Goal: Transaction & Acquisition: Purchase product/service

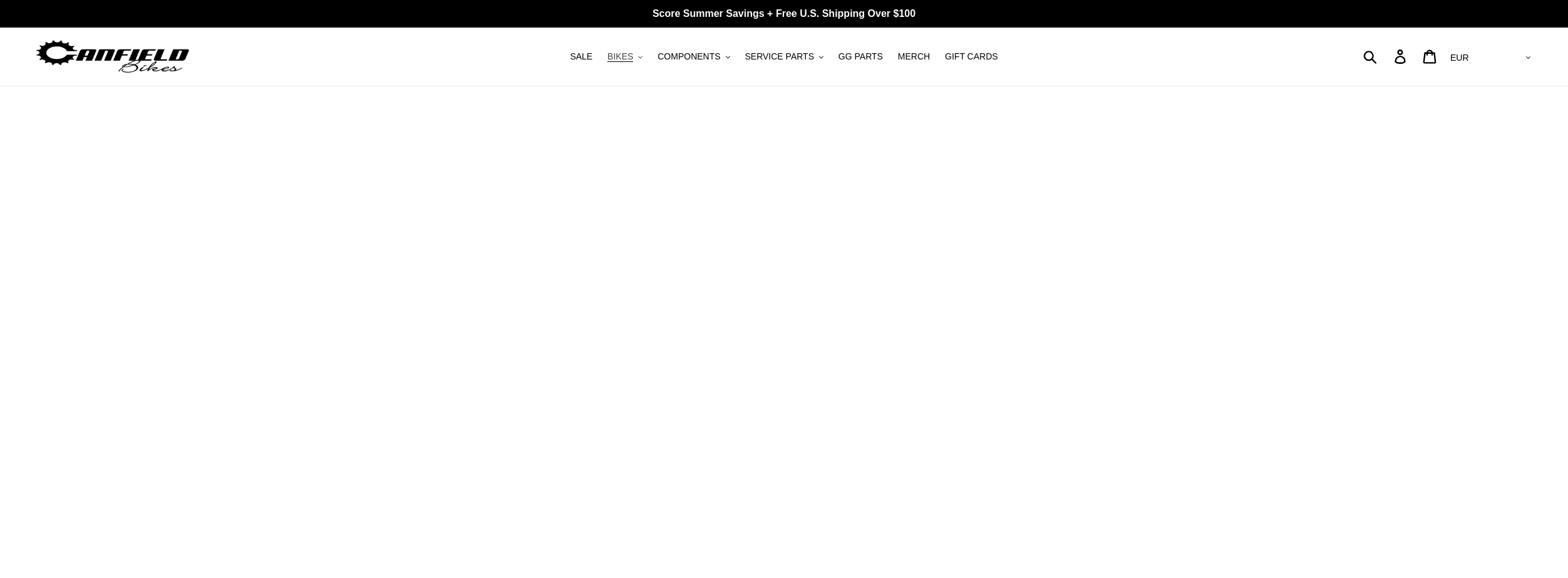
click at [645, 51] on button "BIKES .cls-1{fill:#231f20}" at bounding box center [625, 56] width 47 height 17
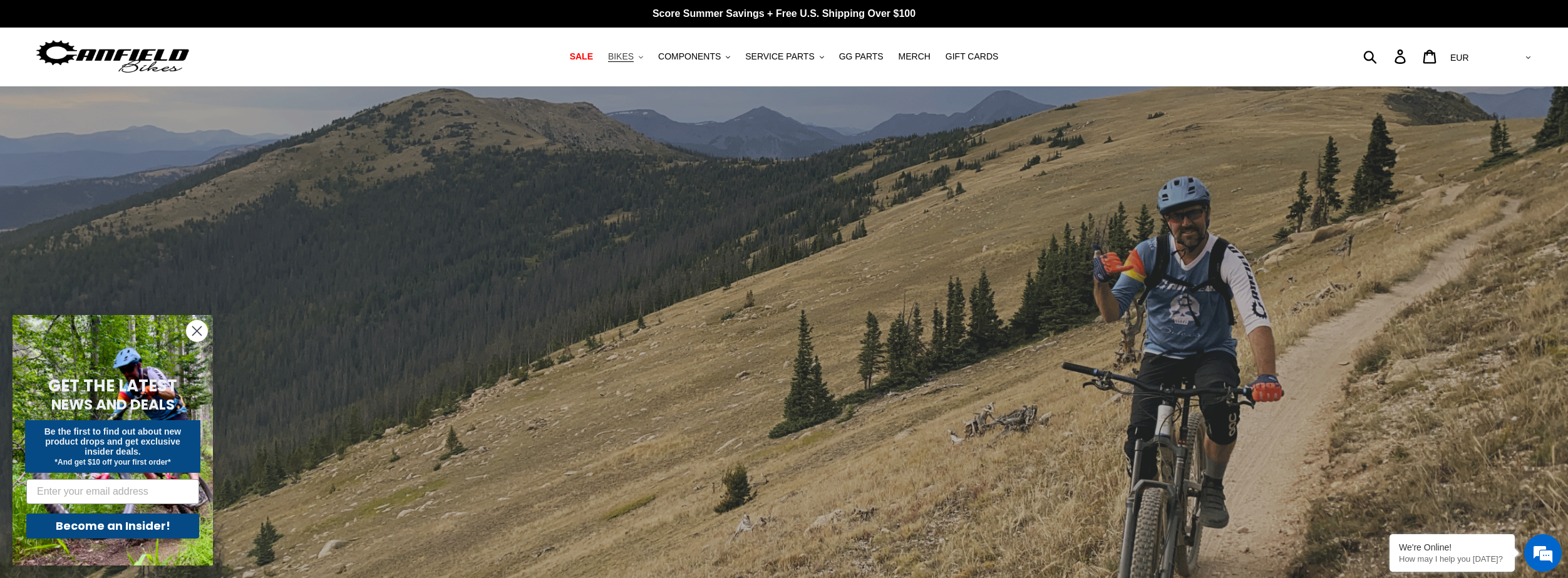
click at [634, 56] on span "BIKES" at bounding box center [621, 56] width 26 height 11
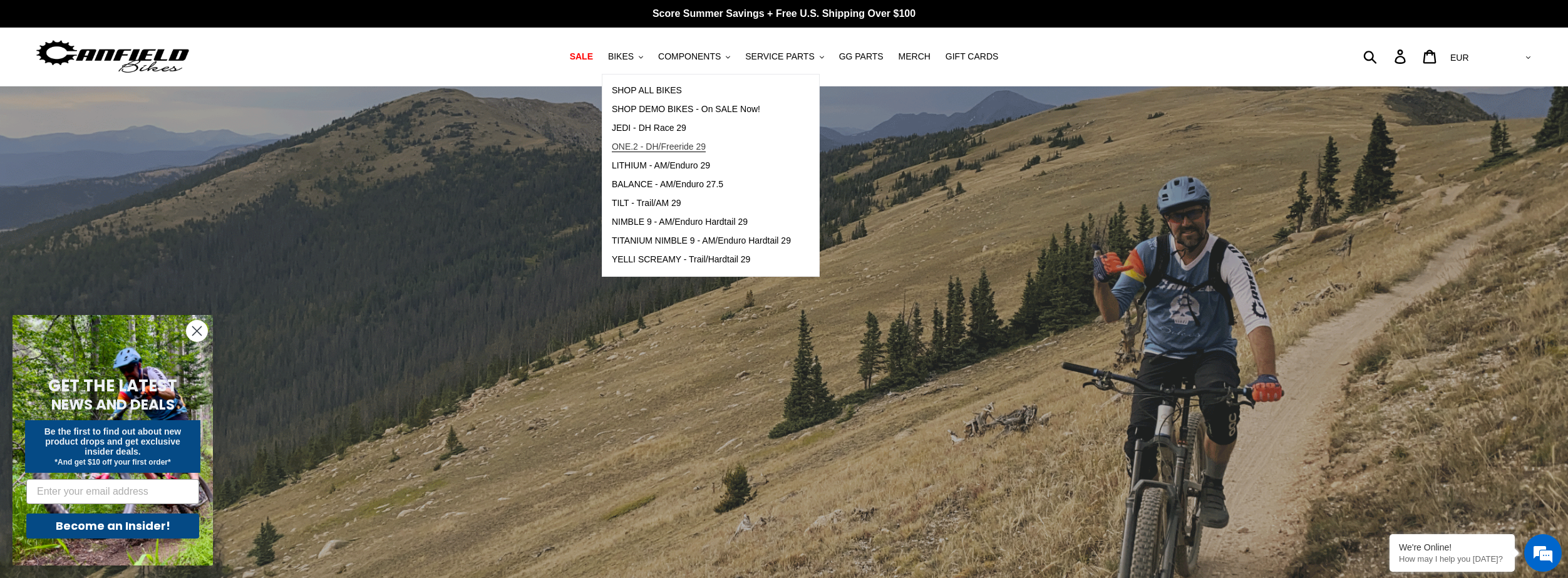
click at [668, 144] on span "ONE.2 - DH/Freeride 29" at bounding box center [659, 147] width 94 height 11
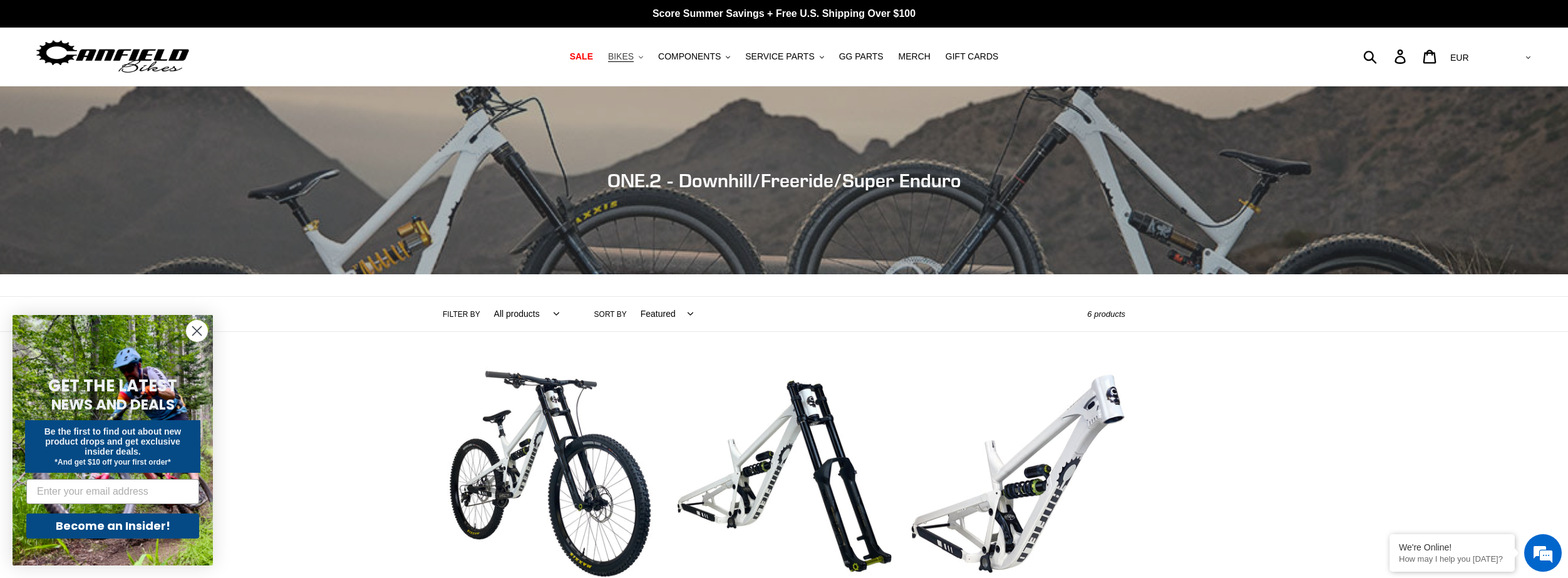
click at [648, 57] on button "BIKES .cls-1{fill:#231f20}" at bounding box center [625, 56] width 47 height 17
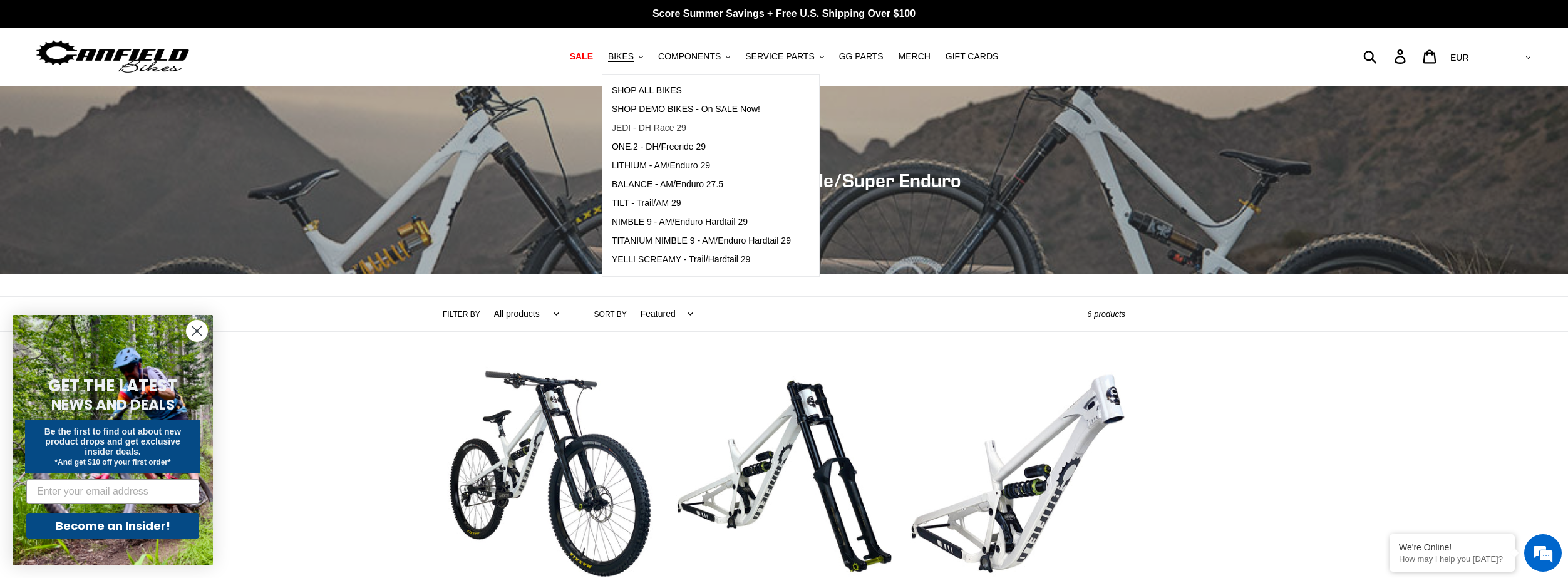
click at [660, 128] on span "JEDI - DH Race 29" at bounding box center [650, 128] width 75 height 11
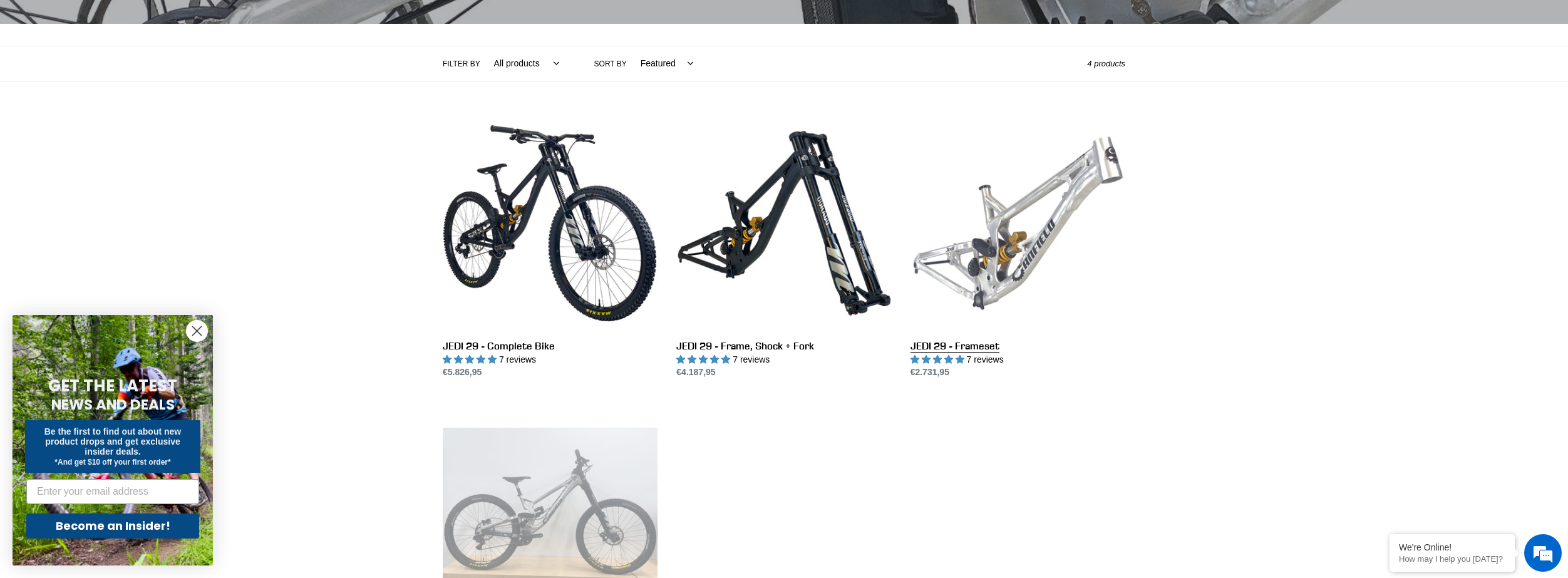
click at [1020, 213] on link "JEDI 29 - Frameset" at bounding box center [1018, 248] width 215 height 264
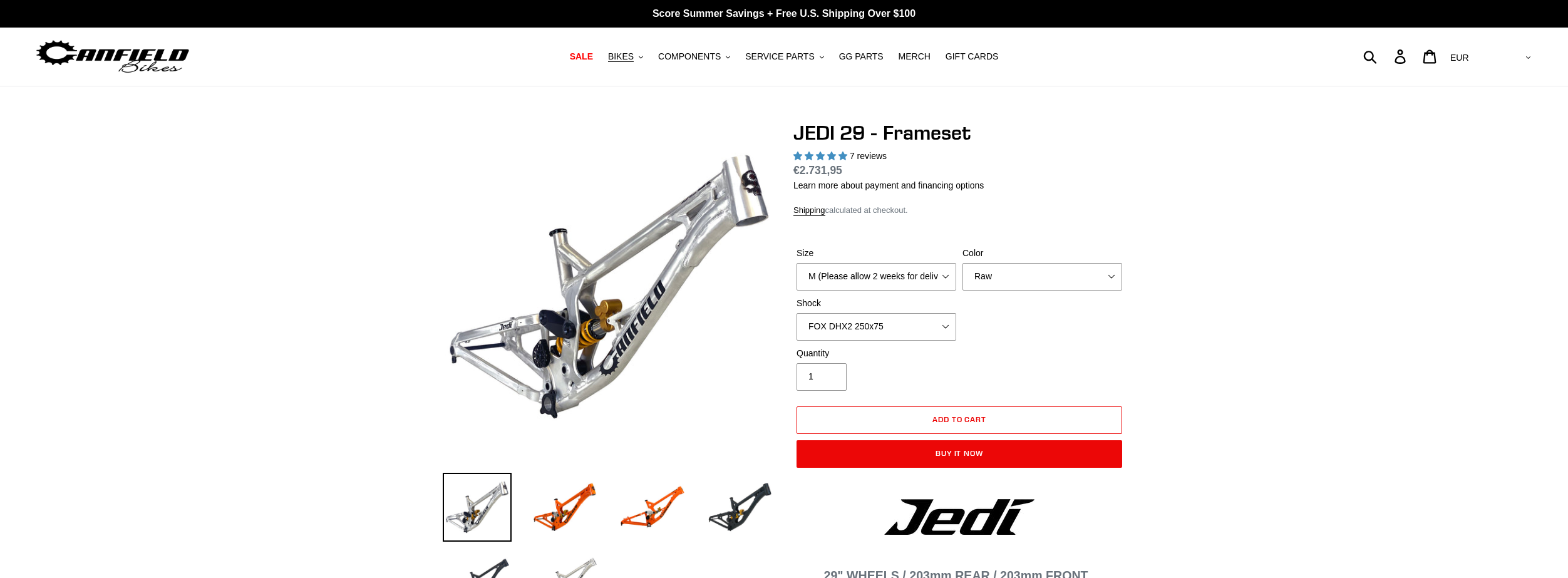
select select "highest-rating"
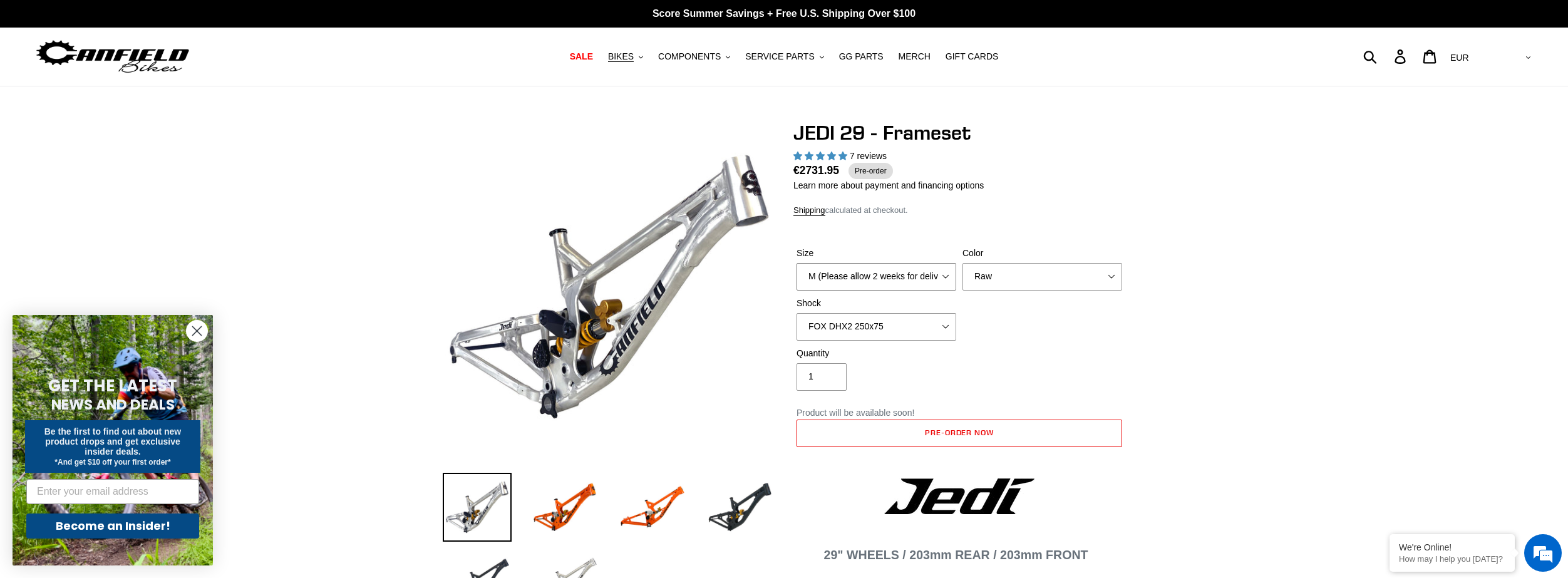
click at [886, 279] on select "M (Please allow 2 weeks for delivery) L (Please allow 2 weeks for delivery) XL" at bounding box center [876, 276] width 159 height 27
click at [796, 263] on select "M (Please allow 2 weeks for delivery) L (Please allow 2 weeks for delivery) XL" at bounding box center [876, 276] width 159 height 27
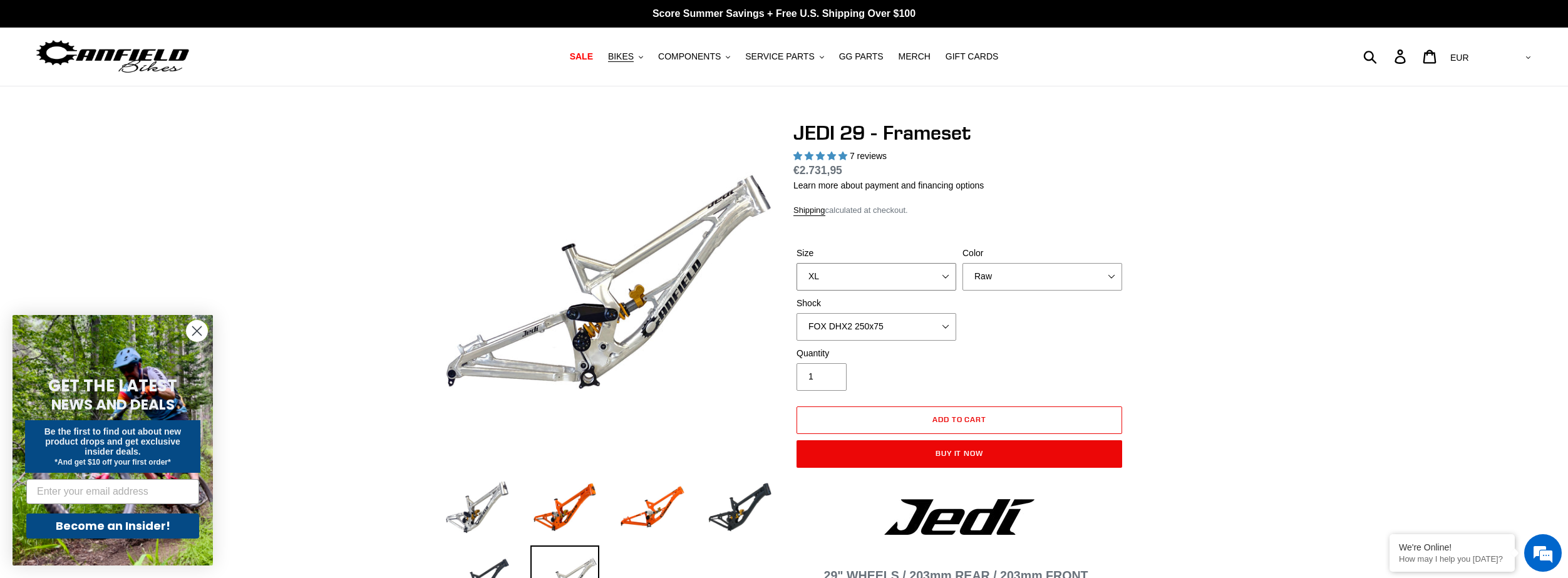
click at [886, 272] on select "M (Please allow 2 weeks for delivery) L (Please allow 2 weeks for delivery) XL" at bounding box center [876, 276] width 159 height 27
click at [796, 263] on select "M (Please allow 2 weeks for delivery) L (Please allow 2 weeks for delivery) XL" at bounding box center [876, 276] width 159 height 27
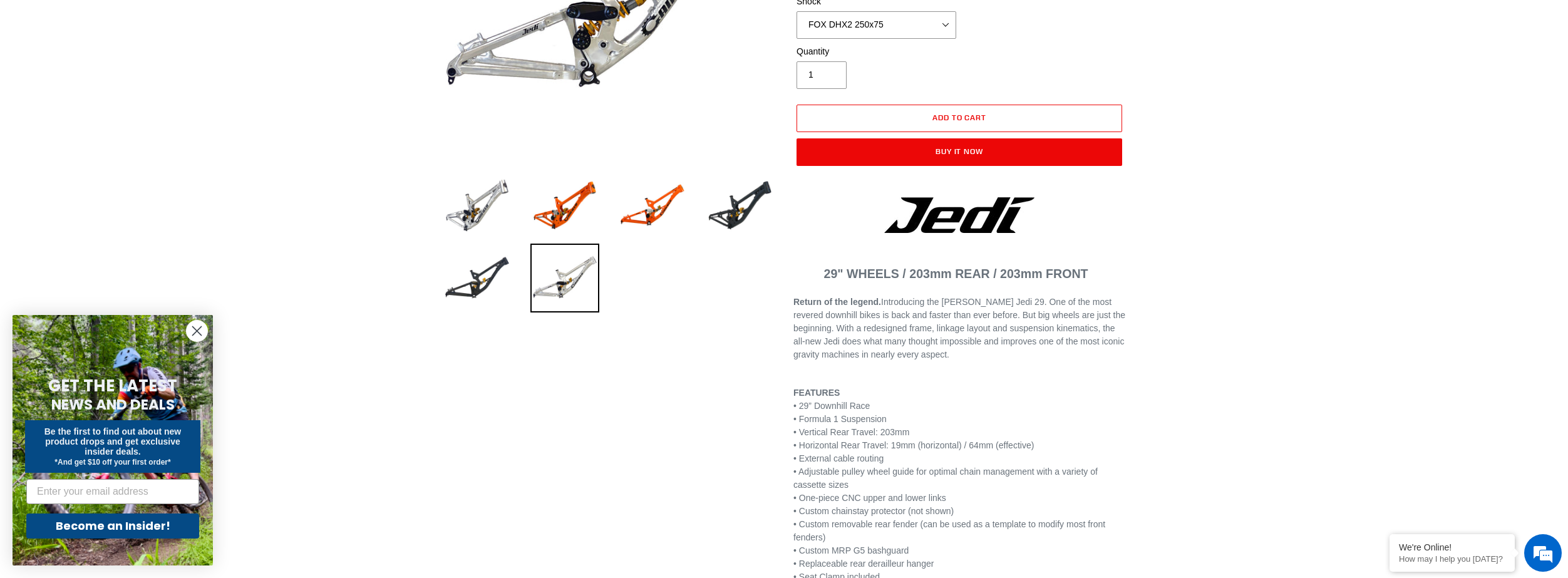
scroll to position [125, 0]
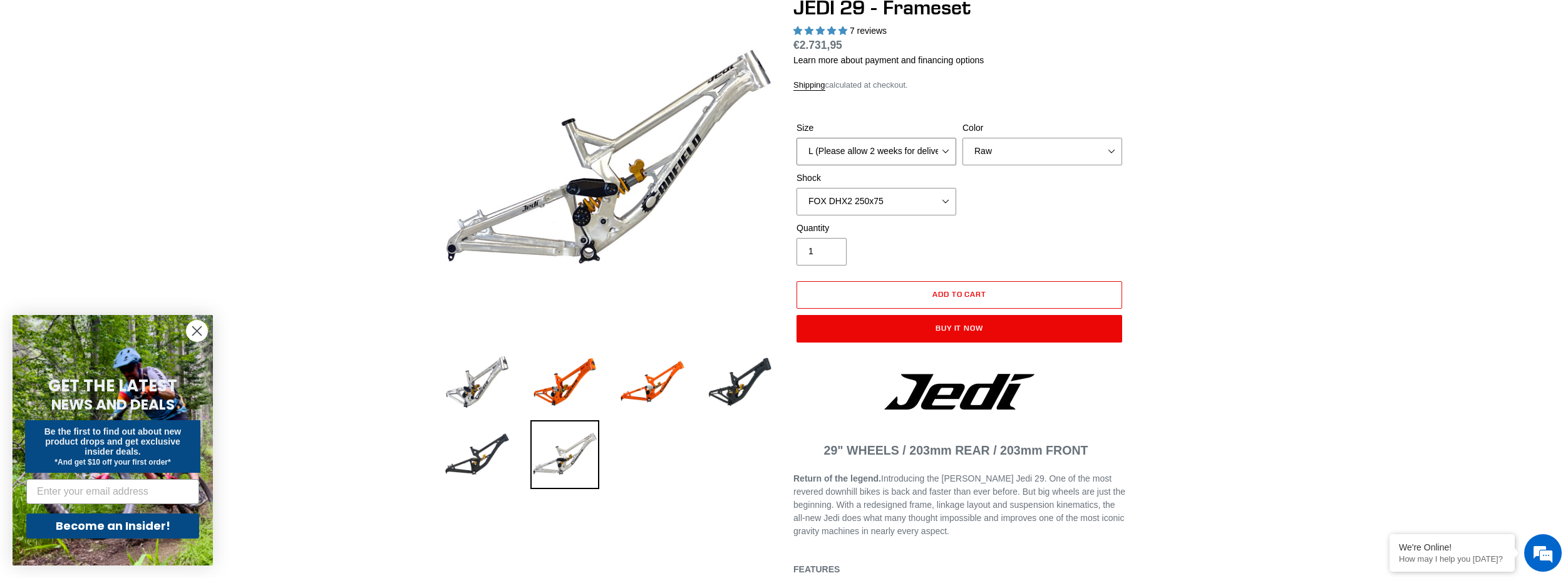
click at [888, 152] on select "M (Please allow 2 weeks for delivery) L (Please allow 2 weeks for delivery) XL" at bounding box center [876, 151] width 159 height 27
select select "XL"
click at [796, 138] on select "M (Please allow 2 weeks for delivery) L (Please allow 2 weeks for delivery) XL" at bounding box center [876, 151] width 159 height 27
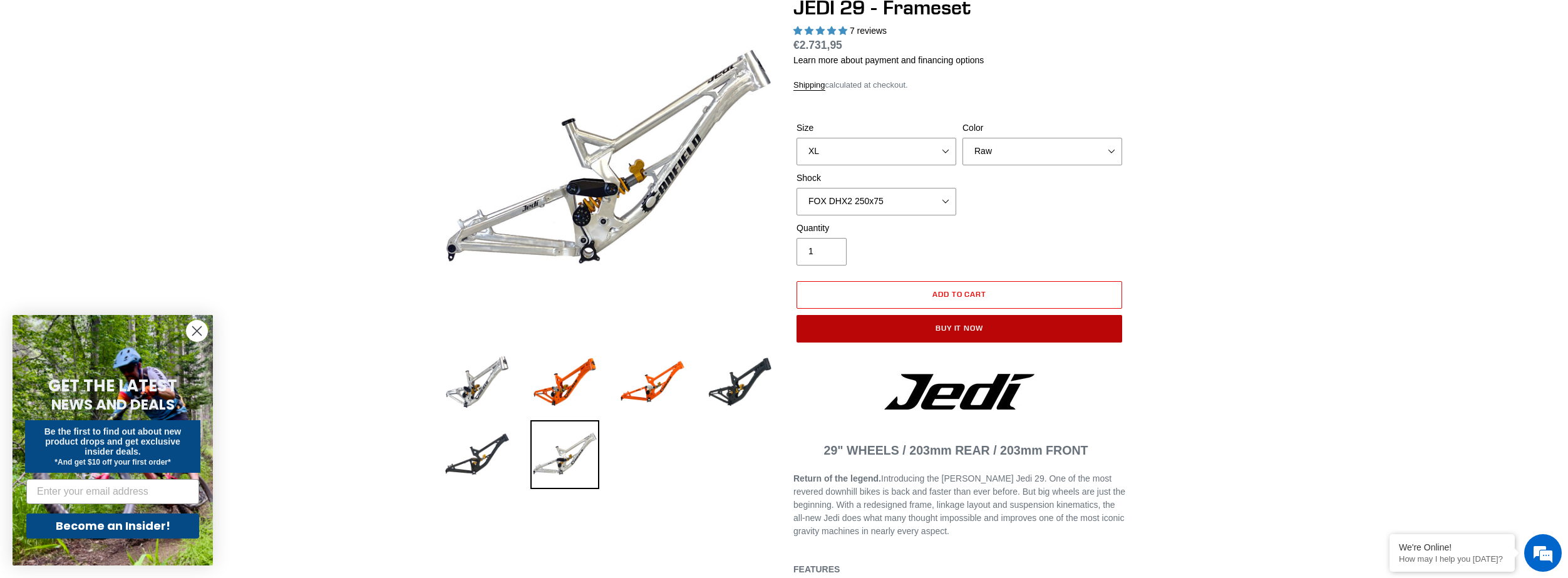
click at [948, 327] on button "Buy it now" at bounding box center [959, 328] width 326 height 27
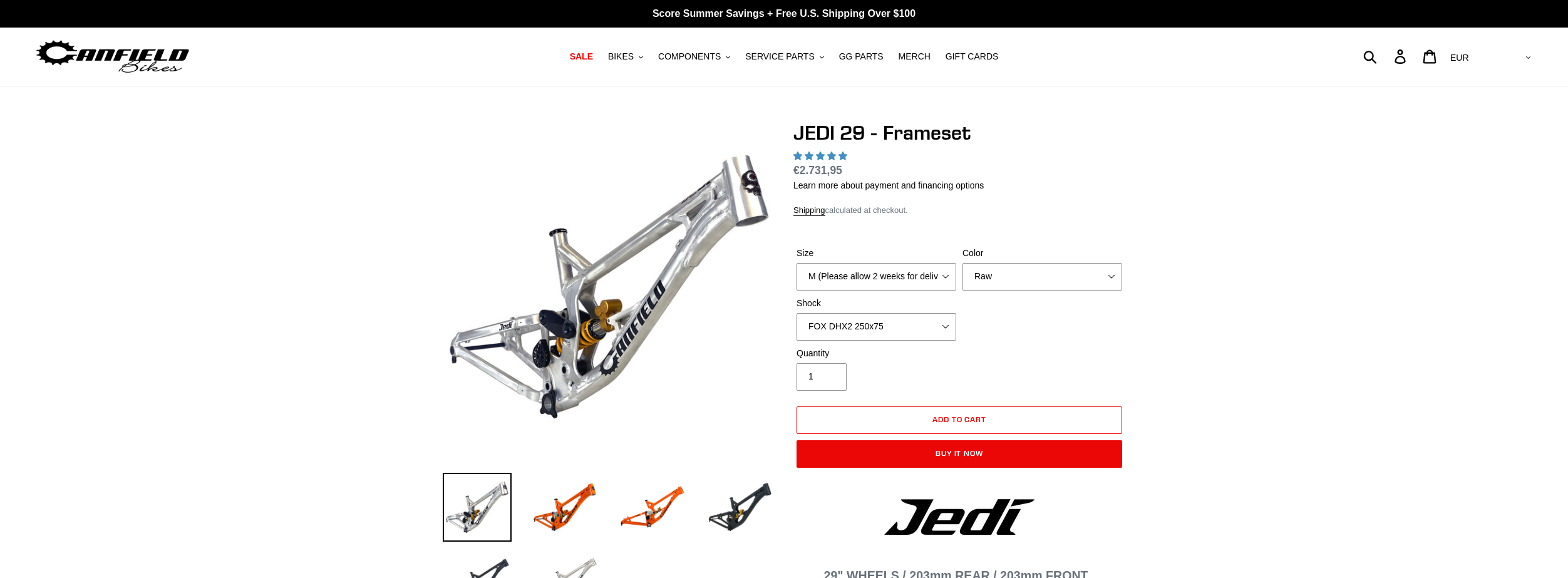
select select "highest-rating"
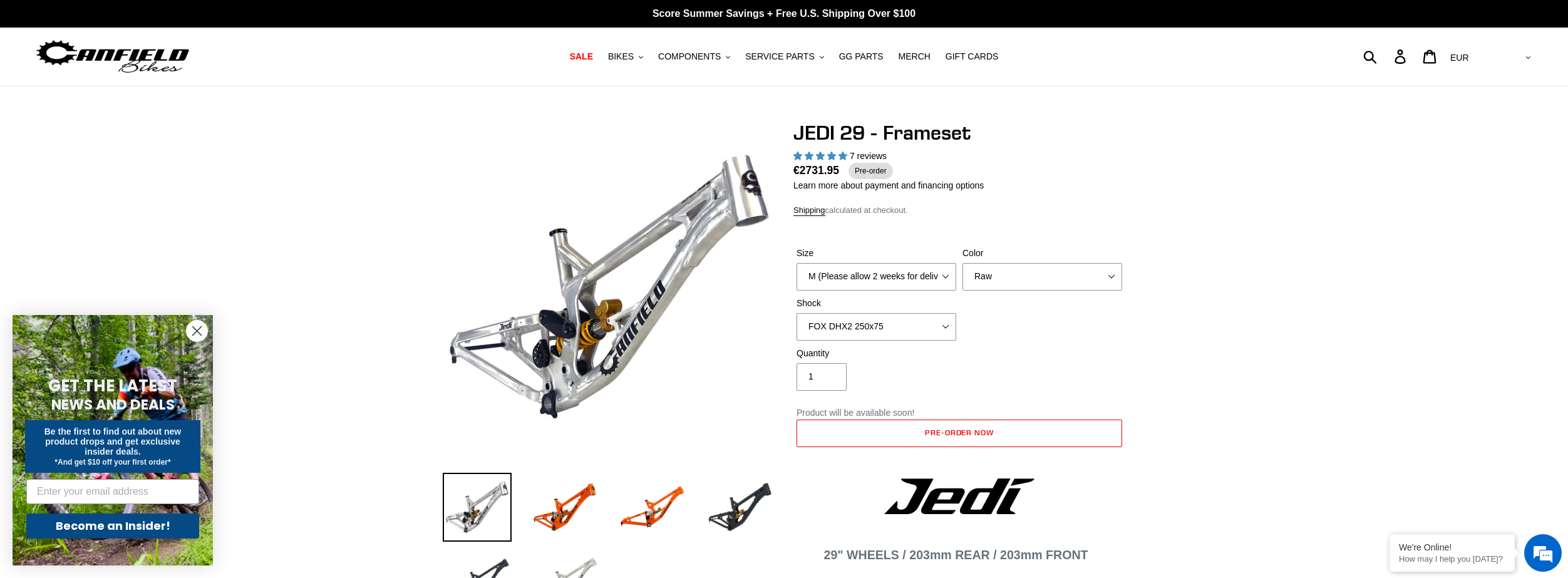
click at [1061, 327] on div "Size M (Please allow 2 weeks for delivery) L (Please allow 2 weeks for delivery…" at bounding box center [959, 296] width 332 height 100
click at [869, 158] on span "7 reviews" at bounding box center [868, 156] width 37 height 10
click at [839, 157] on span "5.00 stars" at bounding box center [843, 156] width 9 height 8
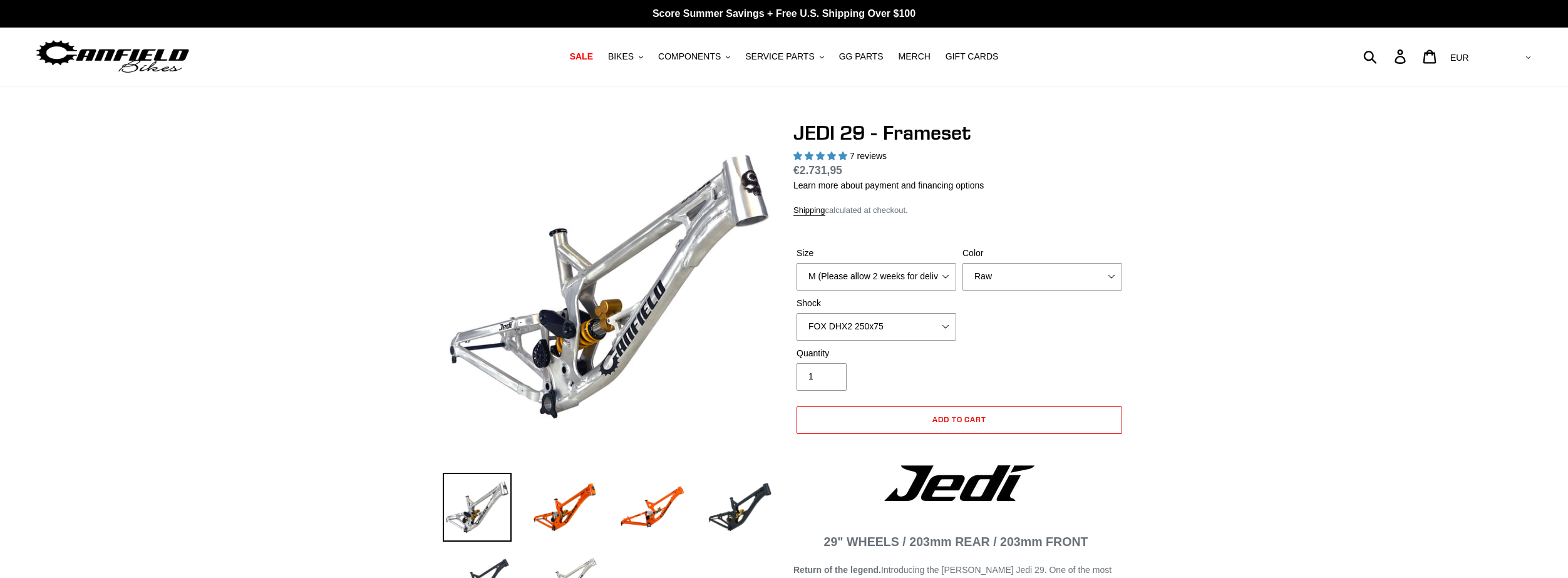
select select "highest-rating"
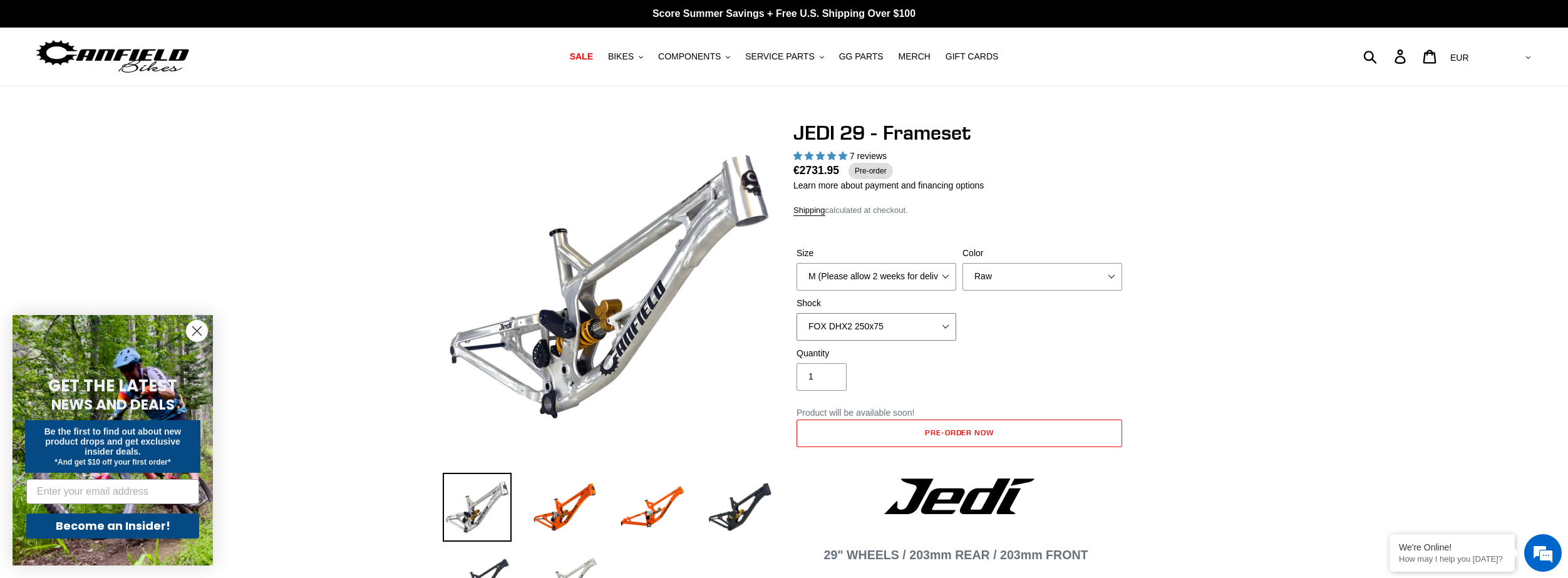
click at [884, 325] on select "No Shock FOX DHX2 250x75 RockShox Vivid Ultimate DH 250x75 EXT e-Storia LOX V3" at bounding box center [876, 326] width 159 height 27
click at [884, 325] on select "No Shock FOX DHX2 250x75 RockShox Vivid Ultimate DH 250x75 EXT e-Storia LOX V3" at bounding box center [876, 326] width 159 height 27
click at [863, 266] on select "M (Please allow 2 weeks for delivery) L (Please allow 2 weeks for delivery) XL" at bounding box center [876, 276] width 159 height 27
click at [796, 263] on select "M (Please allow 2 weeks for delivery) L (Please allow 2 weeks for delivery) XL" at bounding box center [876, 276] width 159 height 27
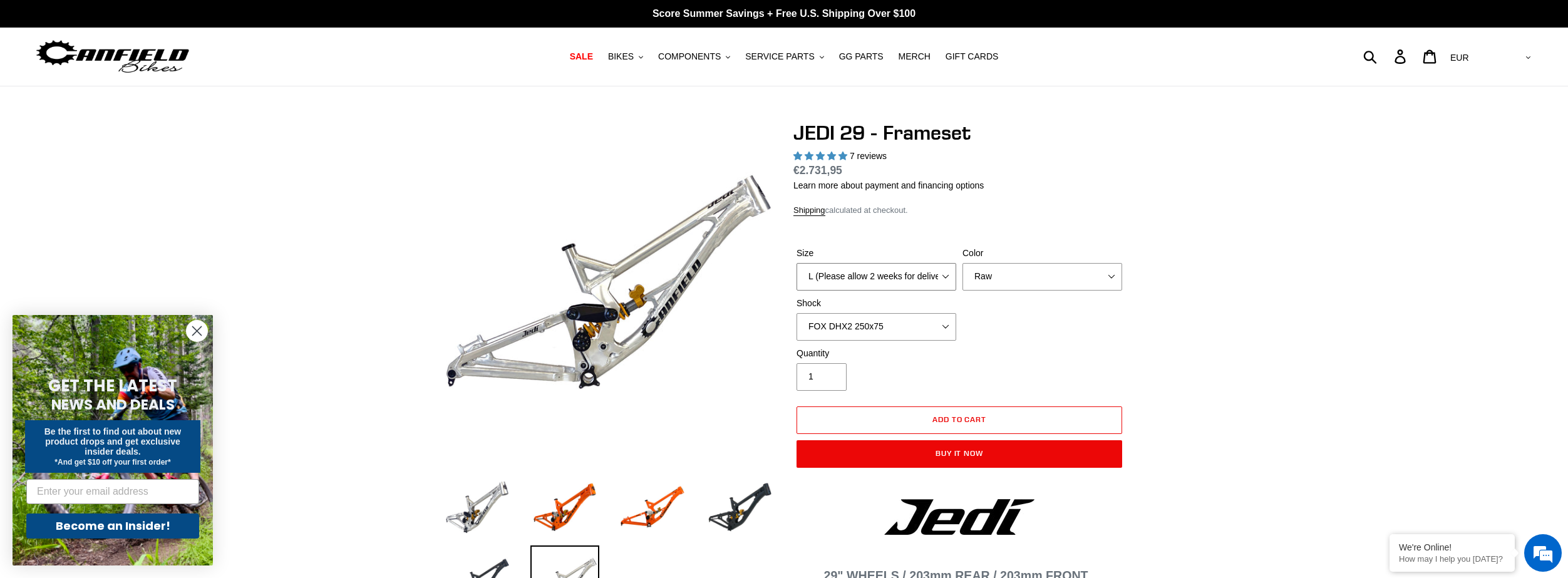
click at [835, 273] on select "M (Please allow 2 weeks for delivery) L (Please allow 2 weeks for delivery) XL" at bounding box center [876, 276] width 159 height 27
click at [796, 263] on select "M (Please allow 2 weeks for delivery) L (Please allow 2 weeks for delivery) XL" at bounding box center [876, 276] width 159 height 27
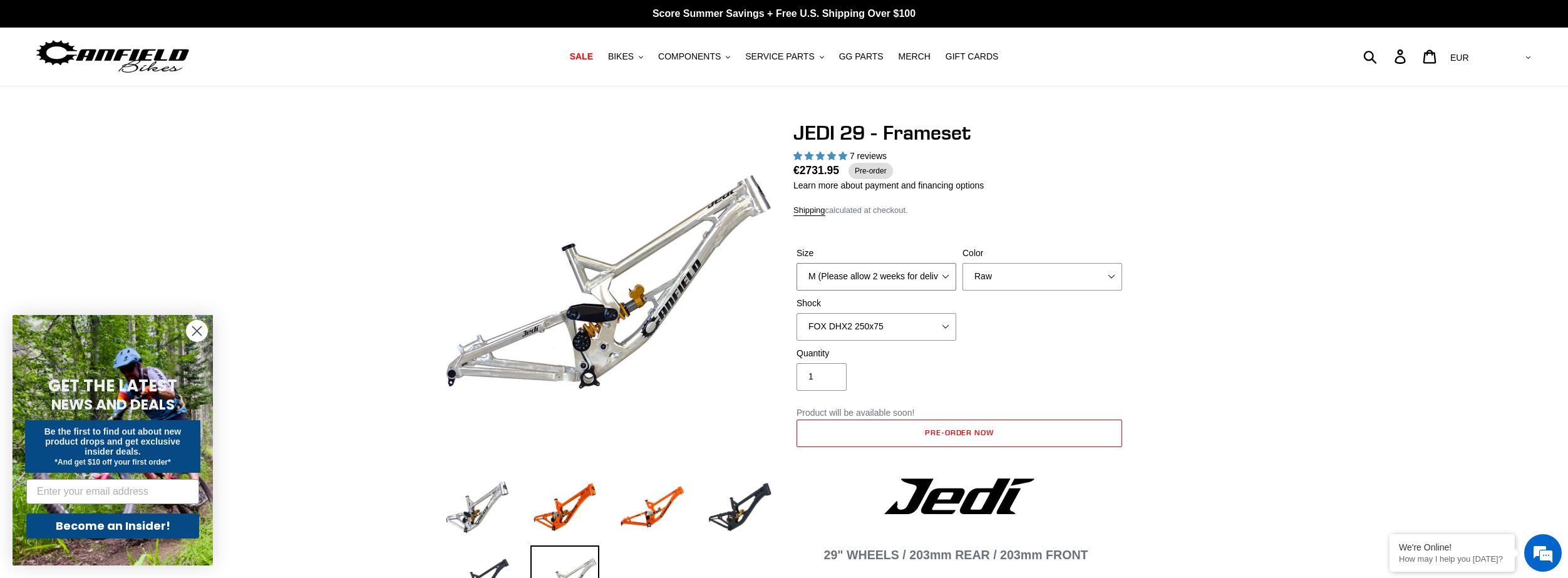
click at [836, 267] on select "M (Please allow 2 weeks for delivery) L (Please allow 2 weeks for delivery) XL" at bounding box center [876, 276] width 159 height 27
click at [796, 263] on select "M (Please allow 2 weeks for delivery) L (Please allow 2 weeks for delivery) XL" at bounding box center [876, 276] width 159 height 27
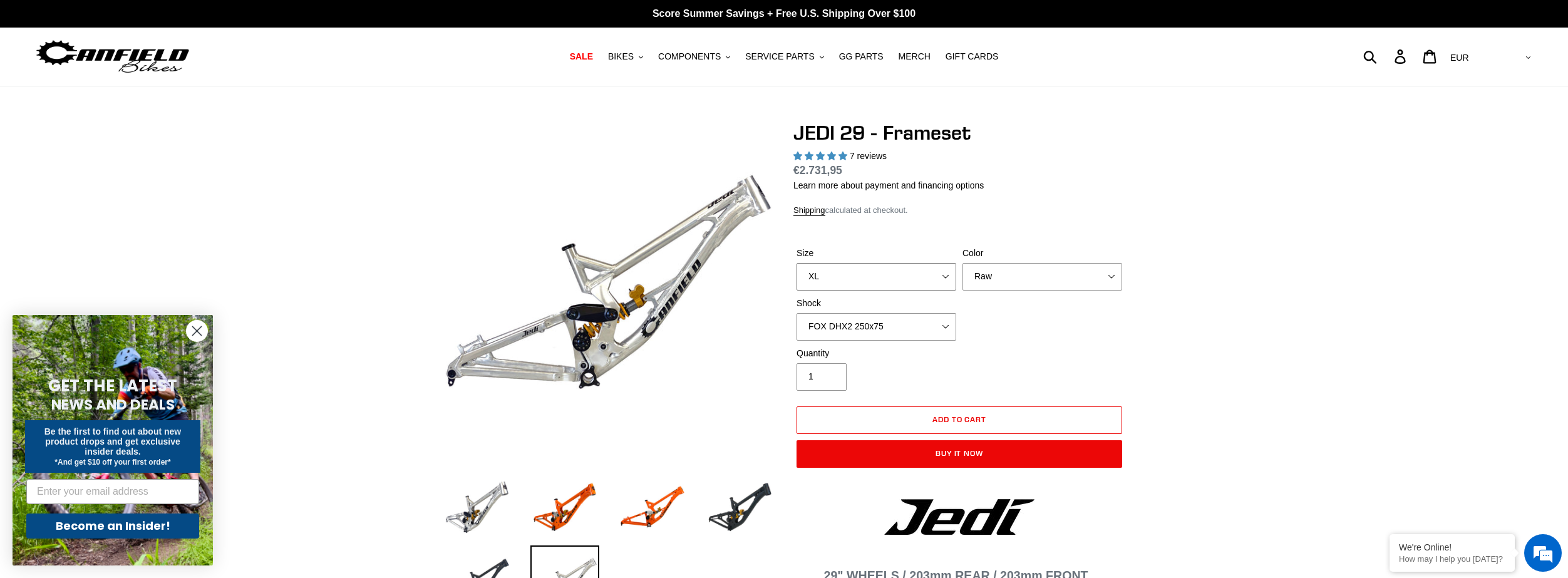
click at [847, 286] on select "M (Please allow 2 weeks for delivery) L (Please allow 2 weeks for delivery) XL" at bounding box center [876, 276] width 159 height 27
click at [796, 263] on select "M (Please allow 2 weeks for delivery) L (Please allow 2 weeks for delivery) XL" at bounding box center [876, 276] width 159 height 27
click at [851, 273] on select "M (Please allow 2 weeks for delivery) L (Please allow 2 weeks for delivery) XL" at bounding box center [876, 276] width 159 height 27
click at [796, 263] on select "M (Please allow 2 weeks for delivery) L (Please allow 2 weeks for delivery) XL" at bounding box center [876, 276] width 159 height 27
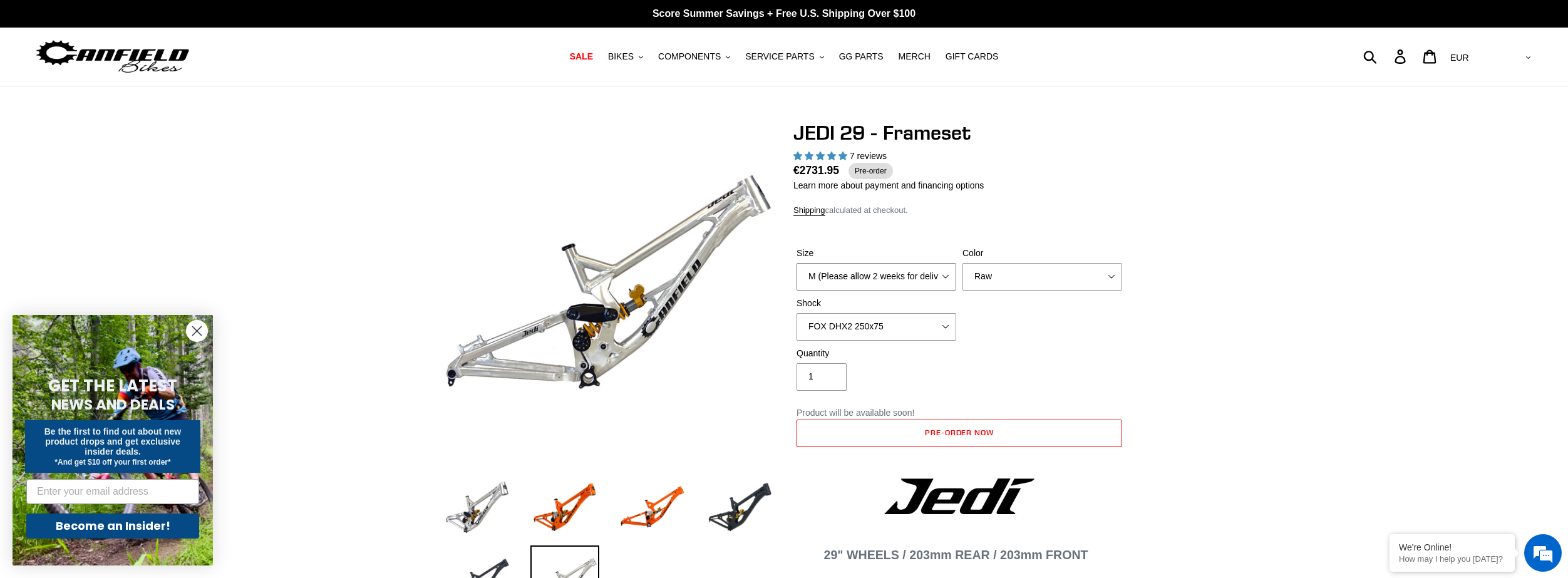
click at [850, 270] on select "M (Please allow 2 weeks for delivery) L (Please allow 2 weeks for delivery) XL" at bounding box center [876, 276] width 159 height 27
select select "XL"
click at [796, 263] on select "M (Please allow 2 weeks for delivery) L (Please allow 2 weeks for delivery) XL" at bounding box center [876, 276] width 159 height 27
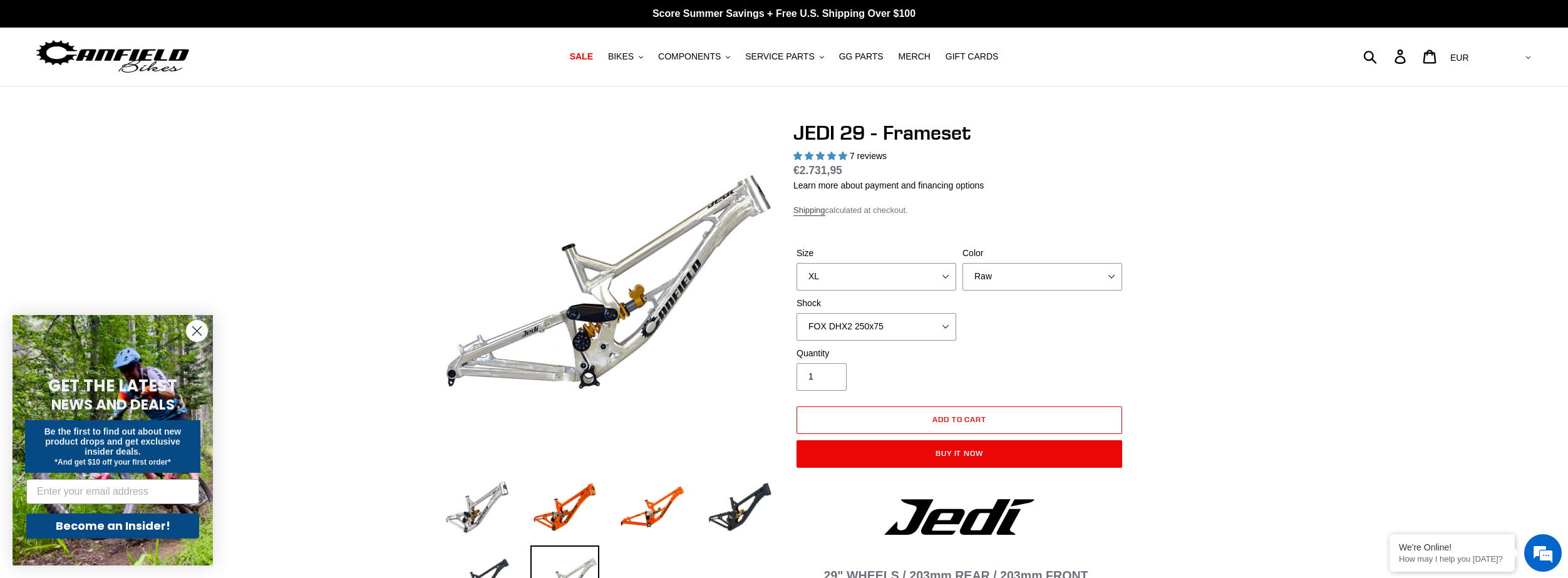
click at [806, 211] on link "Shipping" at bounding box center [809, 211] width 32 height 11
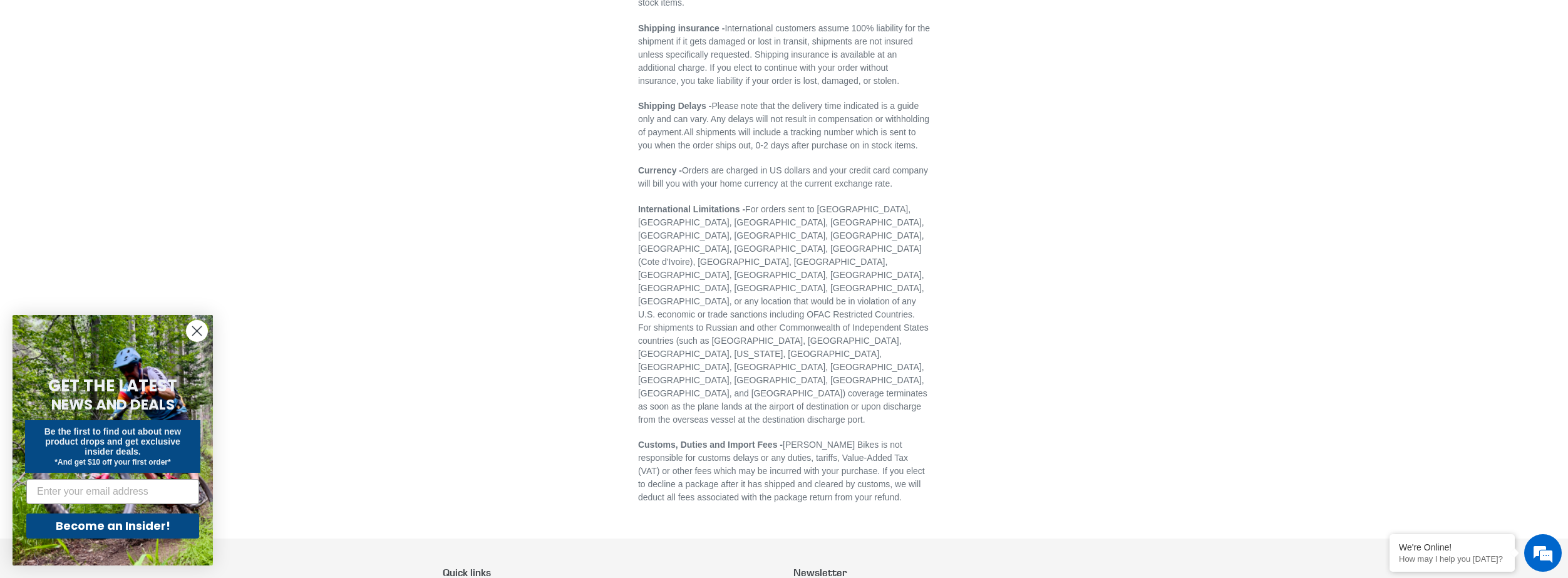
scroll to position [501, 0]
